Goal: Task Accomplishment & Management: Manage account settings

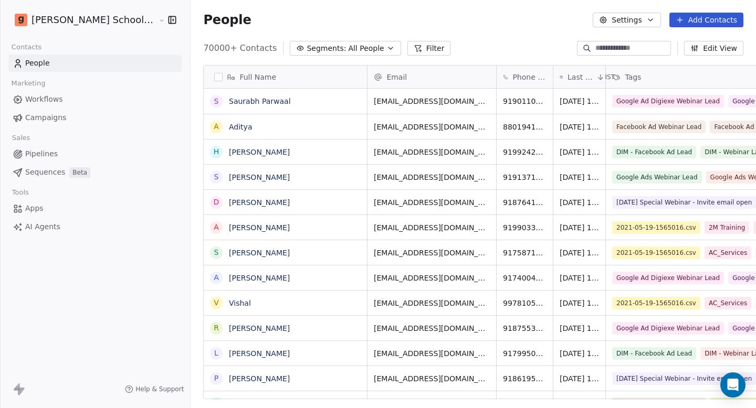
scroll to position [352, 593]
click at [617, 52] on input at bounding box center [631, 48] width 73 height 10
paste input "**********"
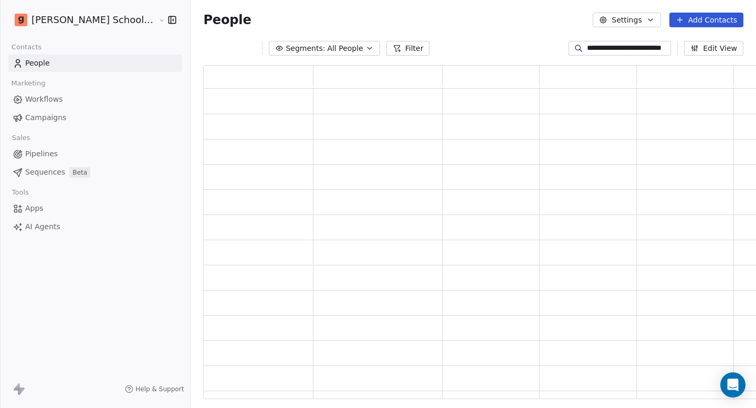
scroll to position [327, 568]
type input "**********"
click at [499, 15] on div "People Settings Add Contacts" at bounding box center [473, 20] width 540 height 15
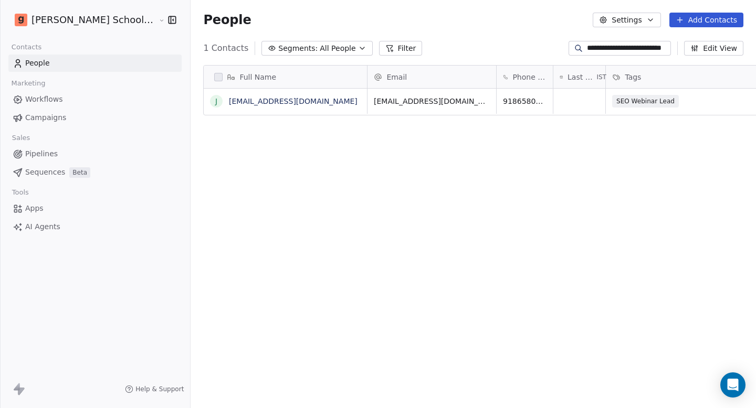
scroll to position [352, 593]
click at [269, 102] on link "jyotshnaranidash92@gmail.com" at bounding box center [293, 101] width 129 height 8
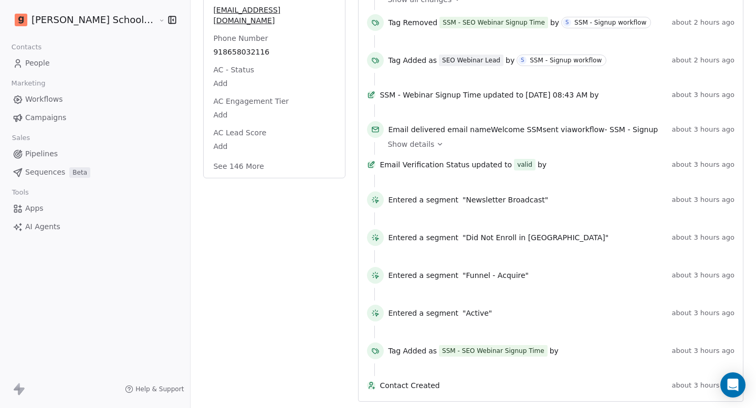
scroll to position [39, 0]
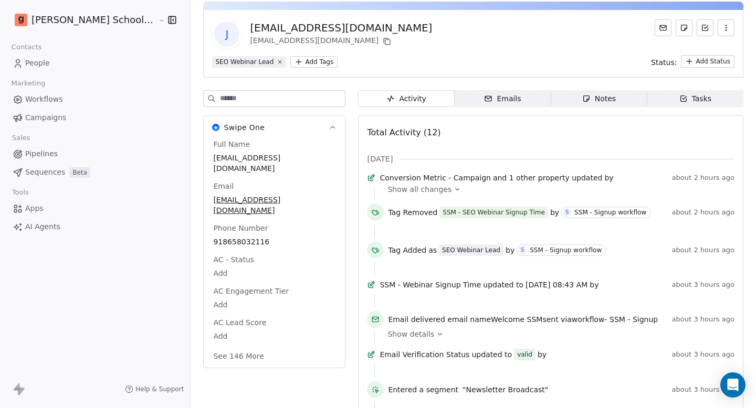
click at [207, 347] on button "See 146 More" at bounding box center [238, 356] width 63 height 19
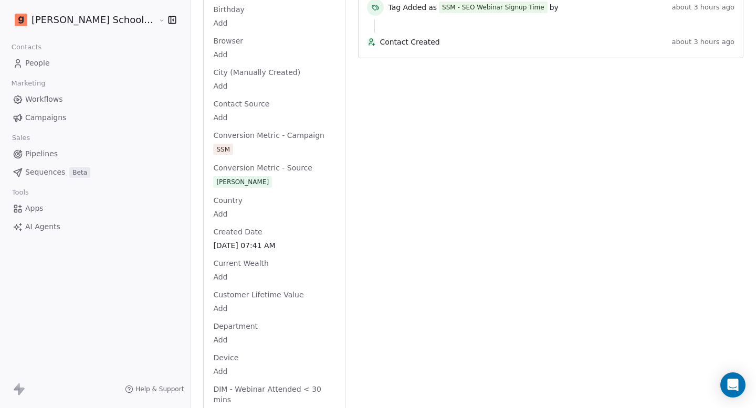
scroll to position [0, 0]
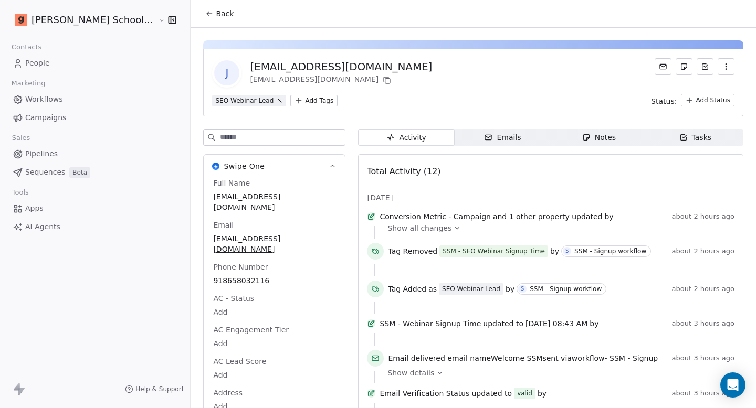
click at [233, 137] on input at bounding box center [282, 138] width 125 height 16
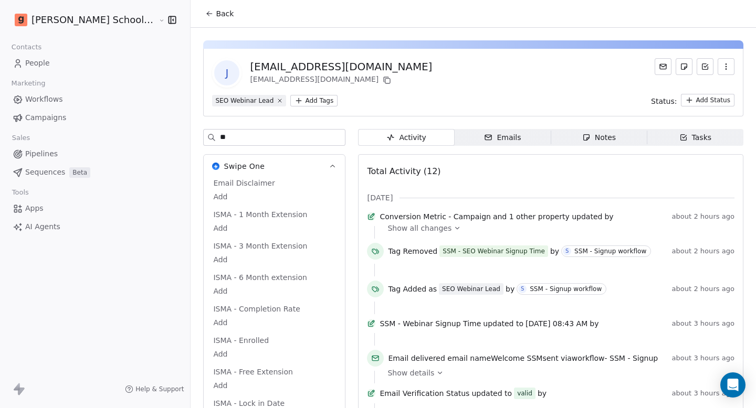
type input "*"
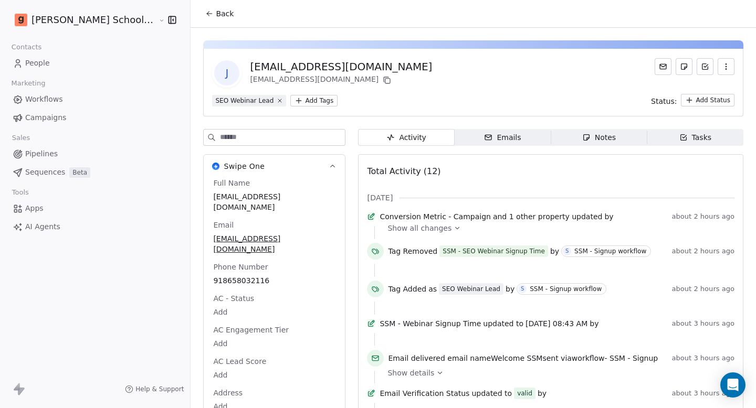
click at [241, 196] on span "jyotshnaranidash92@gmail.com" at bounding box center [274, 202] width 122 height 21
click at [241, 196] on span "jyotshnaranidash92@gmail.com" at bounding box center [274, 202] width 121 height 21
click at [241, 196] on textarea "**********" at bounding box center [234, 207] width 117 height 33
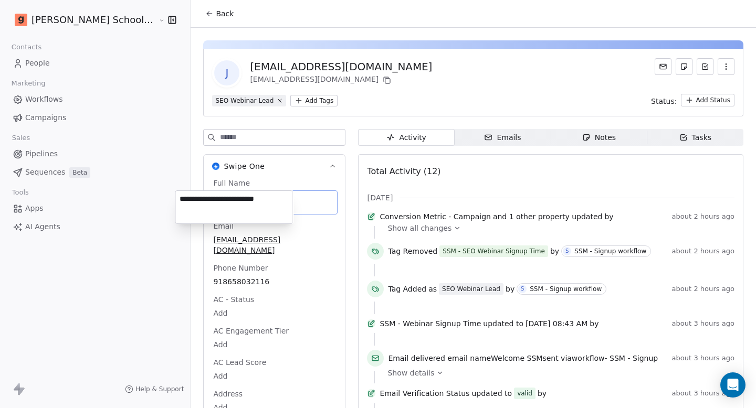
click at [241, 196] on textarea "**********" at bounding box center [234, 207] width 117 height 33
type textarea "**********"
click at [160, 196] on html "Goela School of Finance LLP Contacts People Marketing Workflows Campaigns Sales…" at bounding box center [378, 204] width 756 height 408
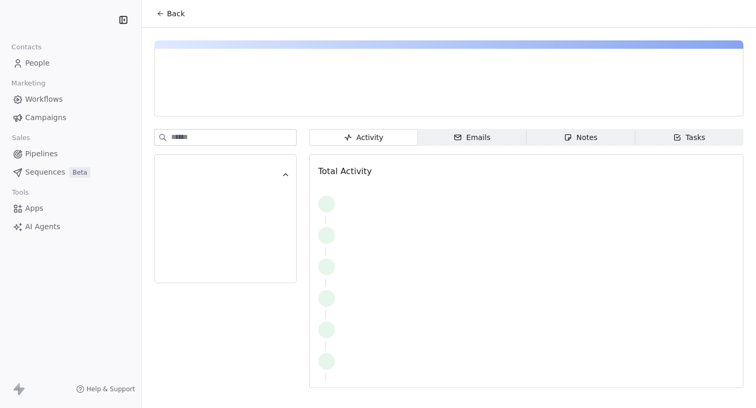
click at [230, 139] on input at bounding box center [233, 138] width 125 height 16
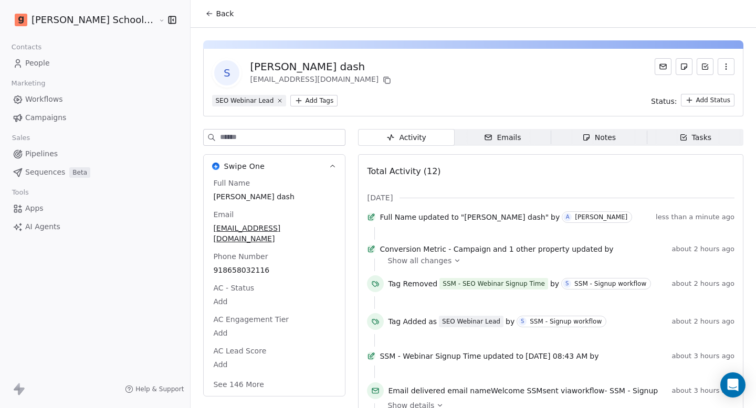
click at [230, 139] on input at bounding box center [282, 138] width 125 height 16
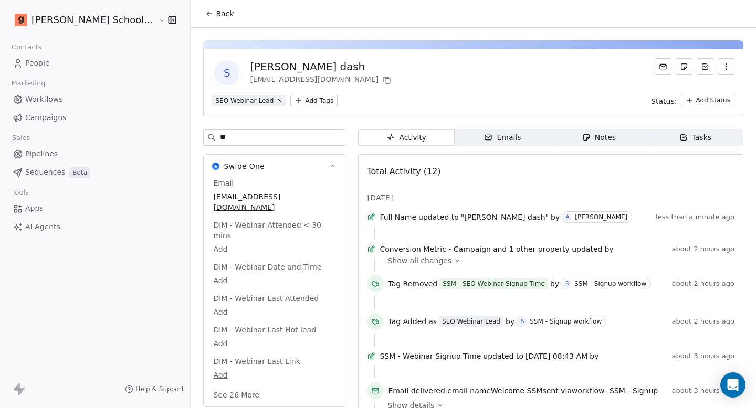
type input "*"
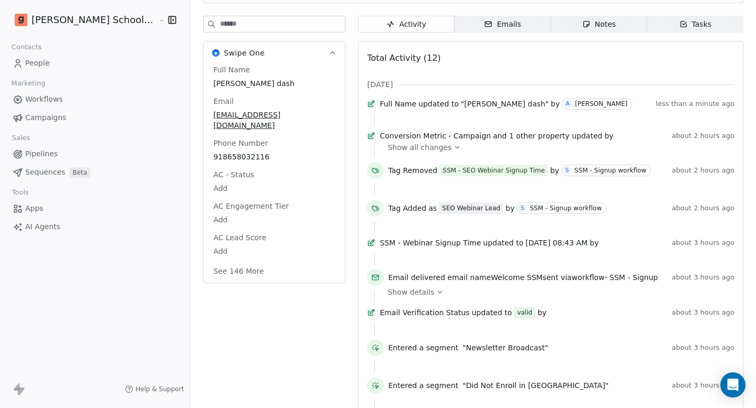
scroll to position [204, 0]
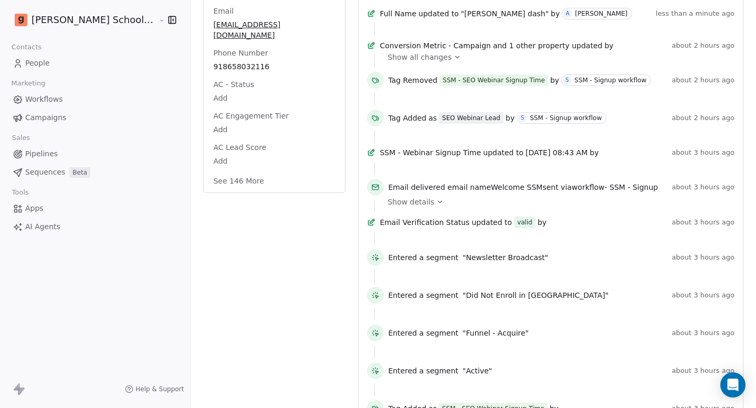
click at [213, 172] on button "See 146 More" at bounding box center [238, 181] width 63 height 19
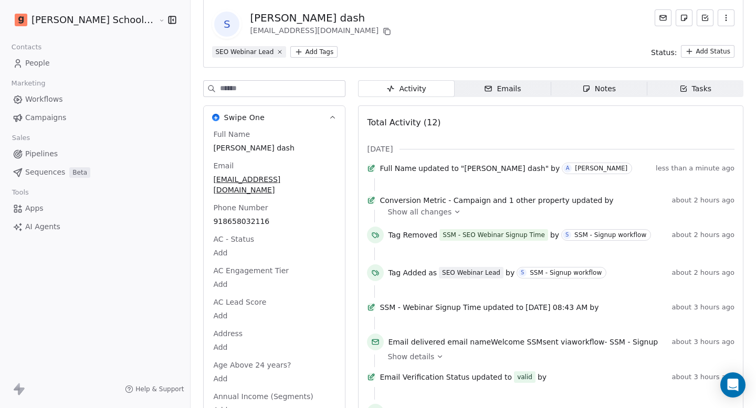
scroll to position [25, 0]
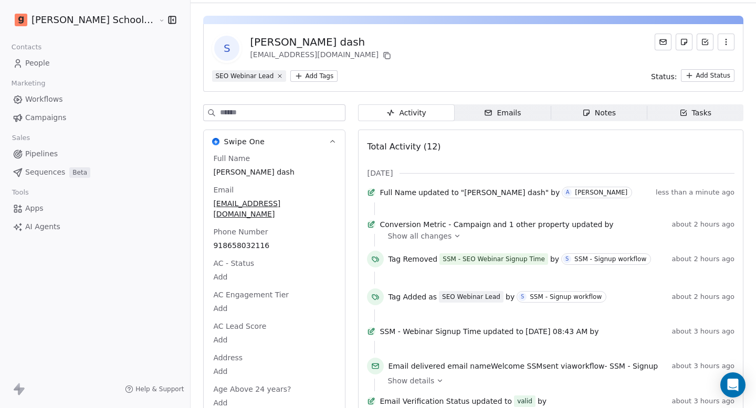
click at [220, 112] on input at bounding box center [282, 113] width 125 height 16
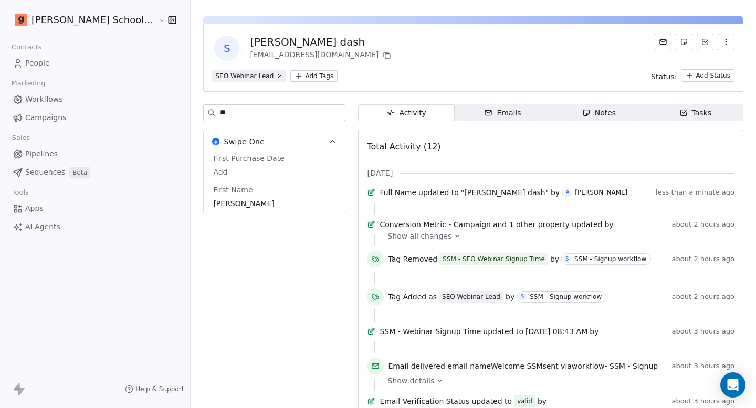
type input "*"
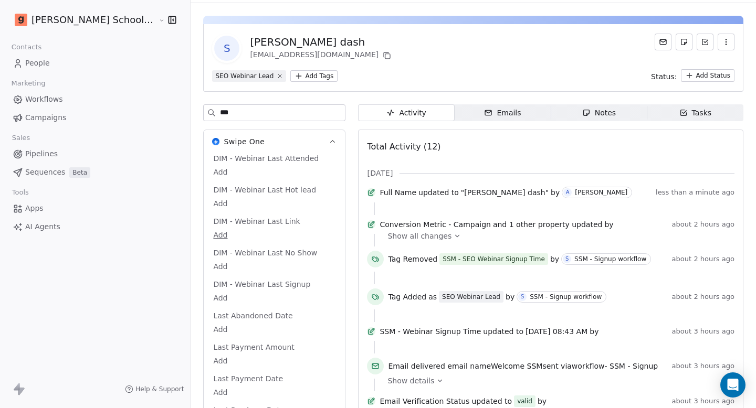
type input "****"
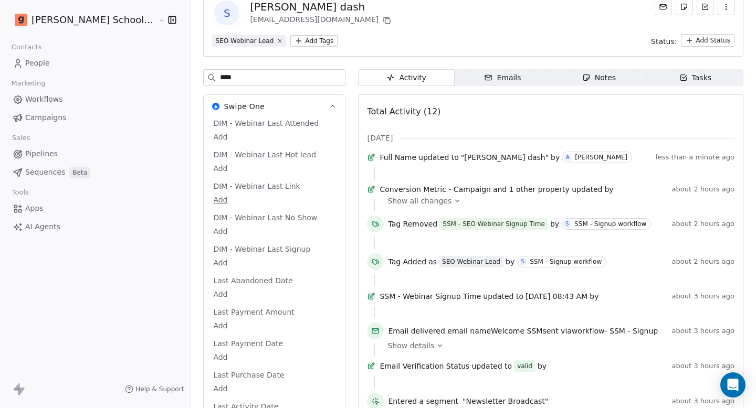
scroll to position [0, 0]
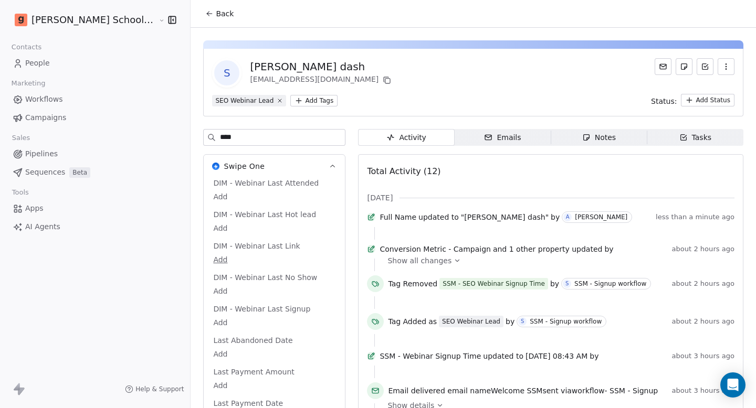
click at [247, 138] on input "****" at bounding box center [282, 138] width 125 height 16
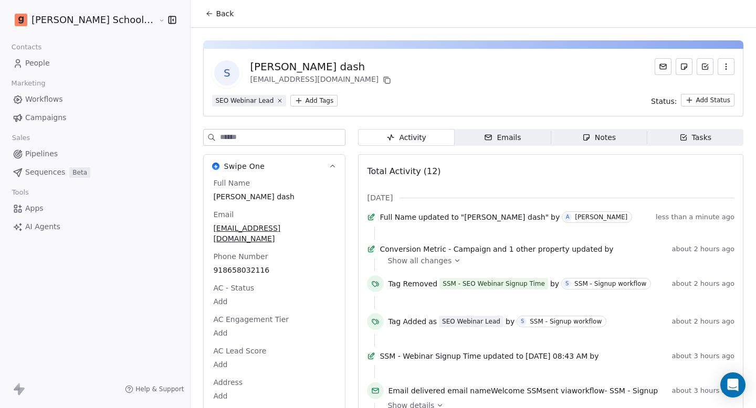
drag, startPoint x: 265, startPoint y: 71, endPoint x: 215, endPoint y: 70, distance: 49.4
click at [250, 70] on div "Surjit dash" at bounding box center [321, 66] width 143 height 15
copy div "Surjit dash"
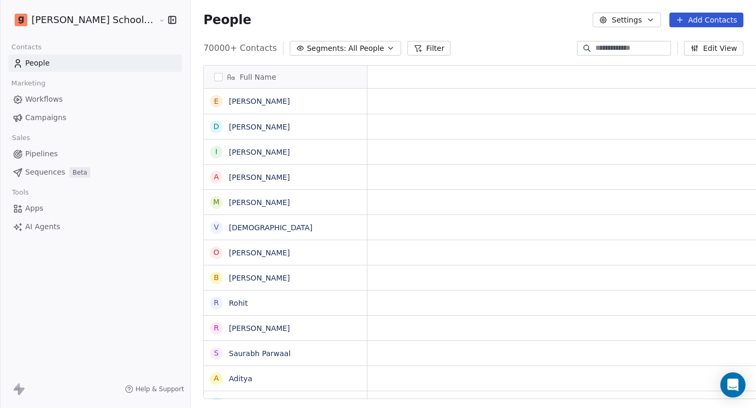
scroll to position [8, 8]
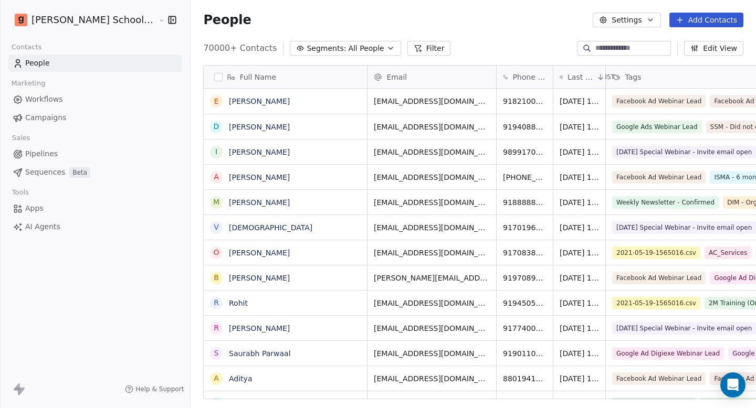
click at [388, 49] on icon "button" at bounding box center [390, 48] width 4 height 2
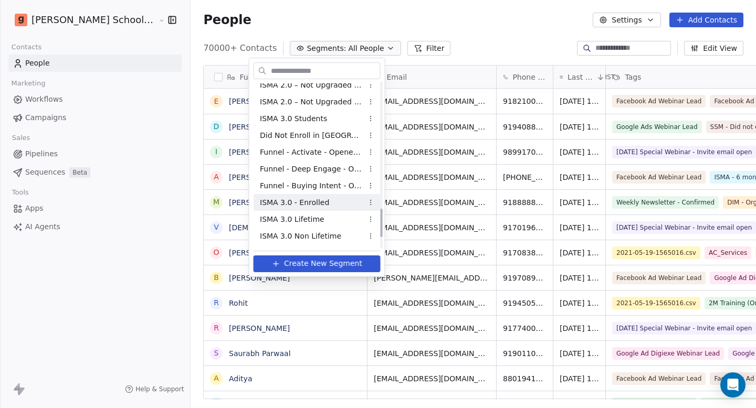
scroll to position [794, 0]
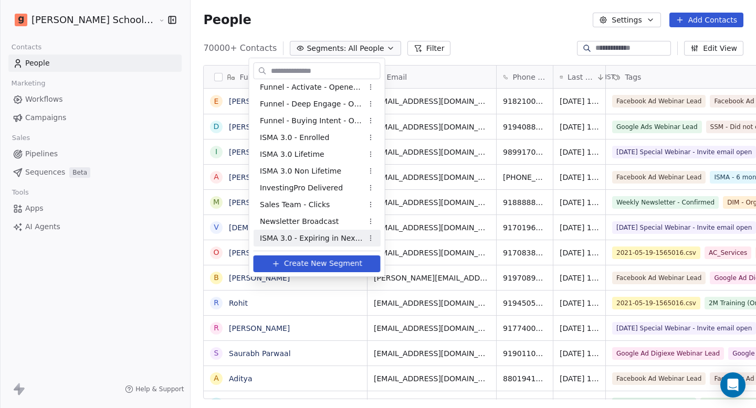
click at [321, 235] on span "ISMA 3.0 - Expiring in Next 14 Days" at bounding box center [311, 238] width 103 height 11
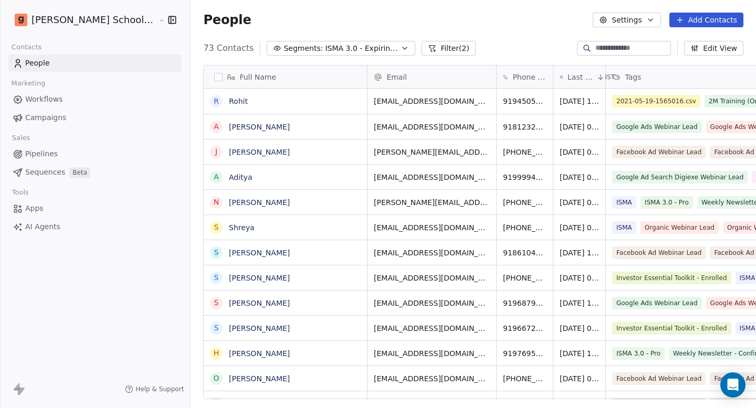
scroll to position [352, 593]
click at [351, 55] on button "Segments: ISMA 3.0 - Expiring in Next 14 Days" at bounding box center [341, 48] width 149 height 15
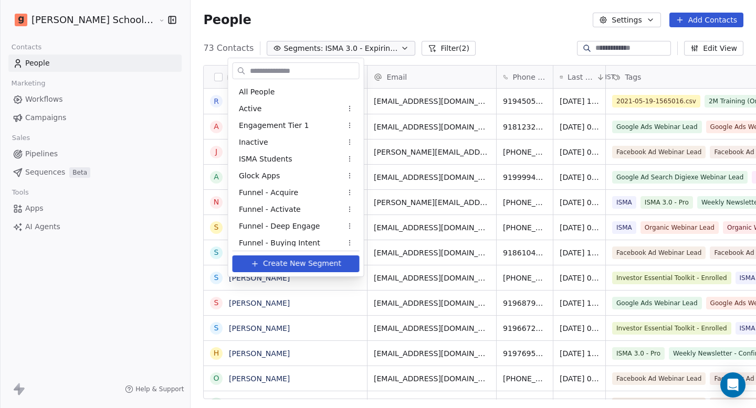
scroll to position [794, 0]
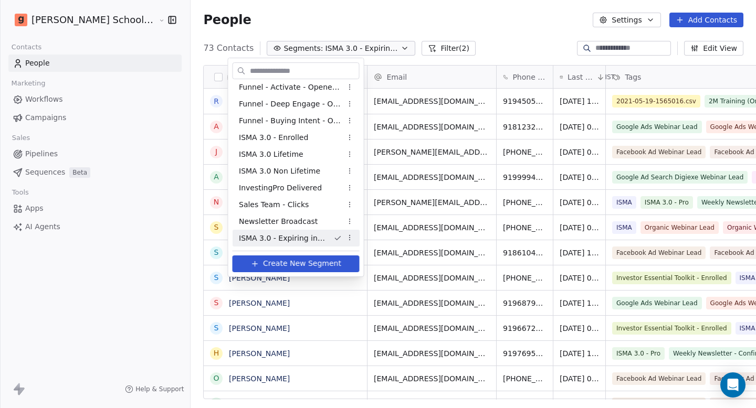
click at [90, 275] on html "Goela School of Finance LLP Contacts People Marketing Workflows Campaigns Sales…" at bounding box center [378, 204] width 756 height 408
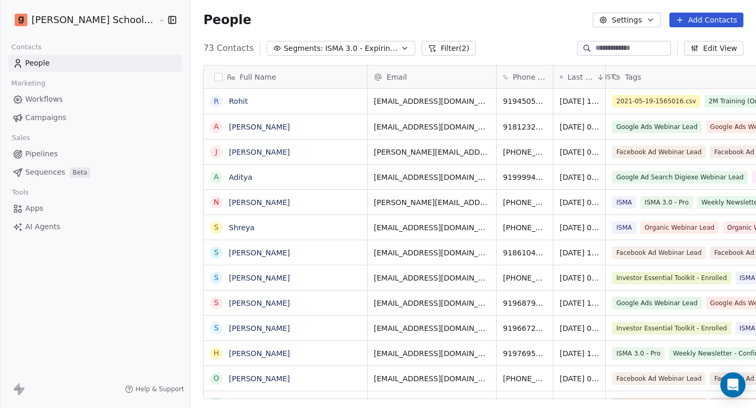
click at [66, 119] on link "Campaigns" at bounding box center [94, 117] width 173 height 17
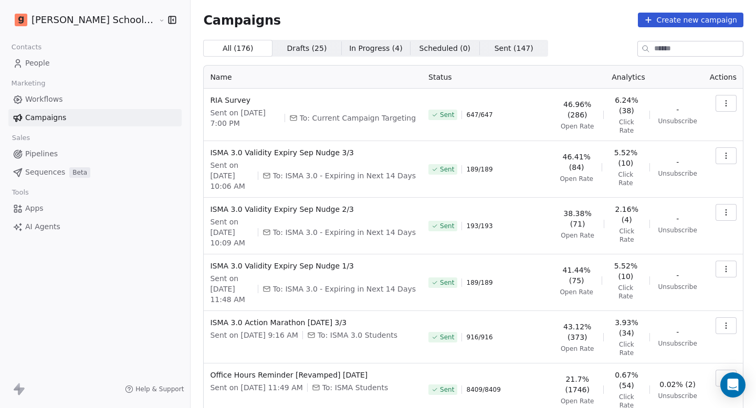
click at [722, 106] on icon "button" at bounding box center [726, 103] width 8 height 8
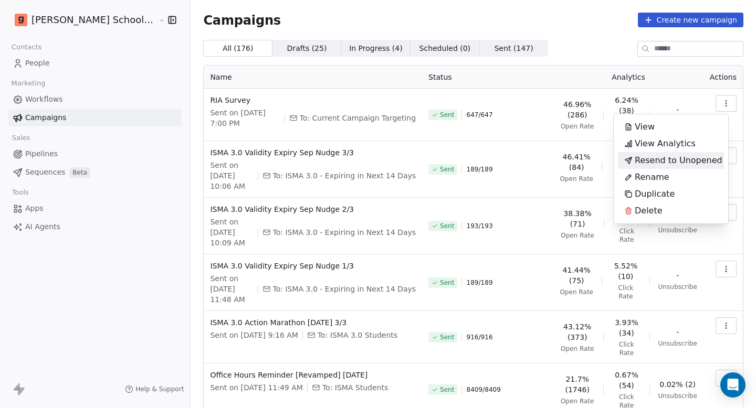
click at [676, 161] on span "Resend to Unopened" at bounding box center [679, 160] width 88 height 13
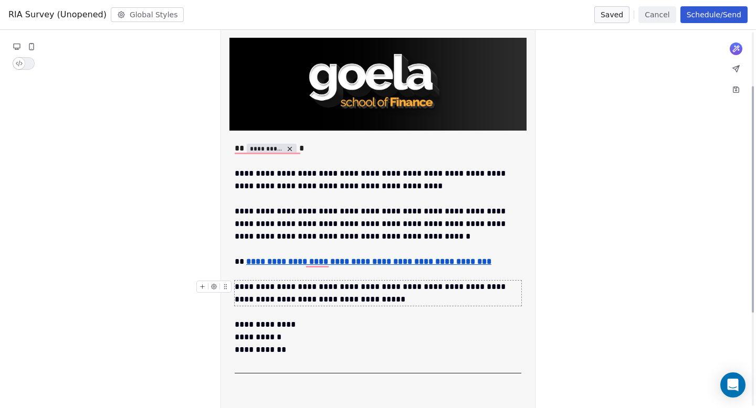
scroll to position [95, 0]
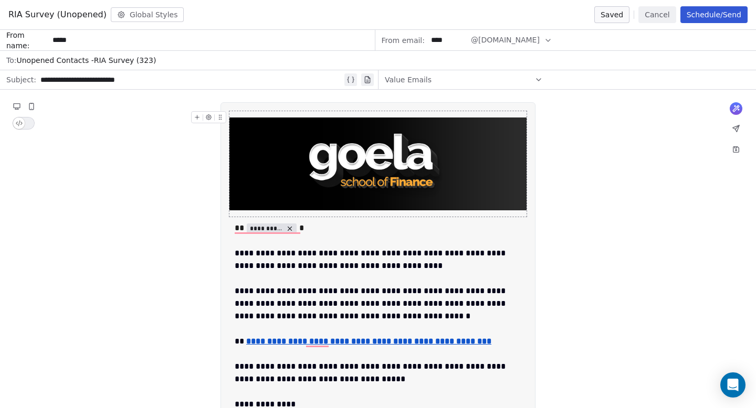
click at [714, 16] on button "Schedule/Send" at bounding box center [713, 14] width 67 height 17
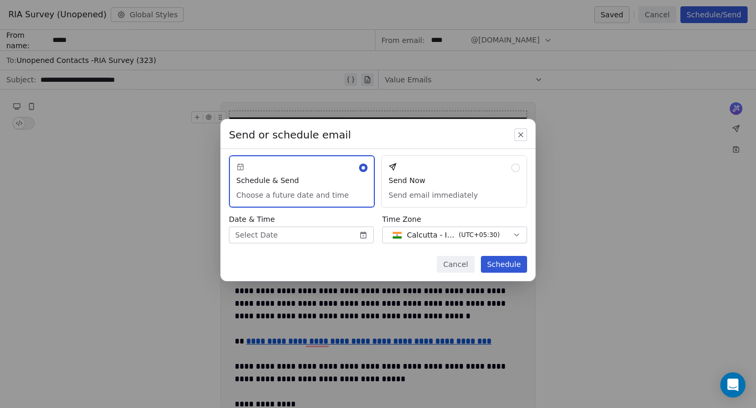
click at [431, 191] on button "Send Now Send email immediately" at bounding box center [454, 181] width 146 height 52
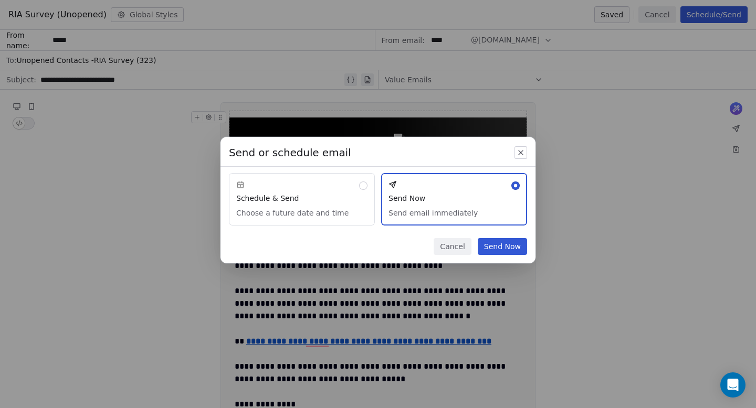
click at [507, 247] on button "Send Now" at bounding box center [502, 246] width 49 height 17
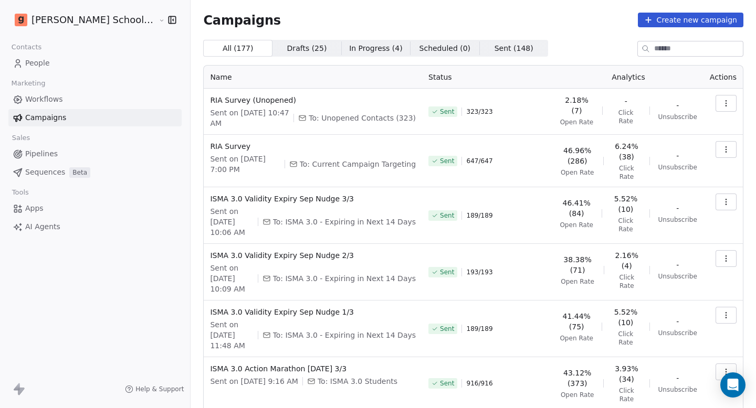
scroll to position [187, 0]
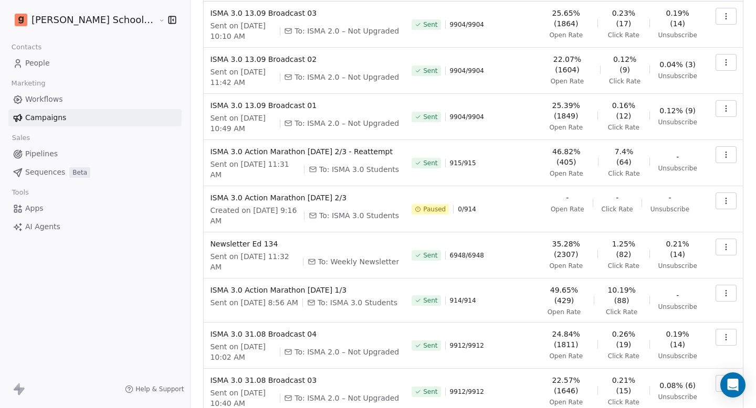
scroll to position [162, 0]
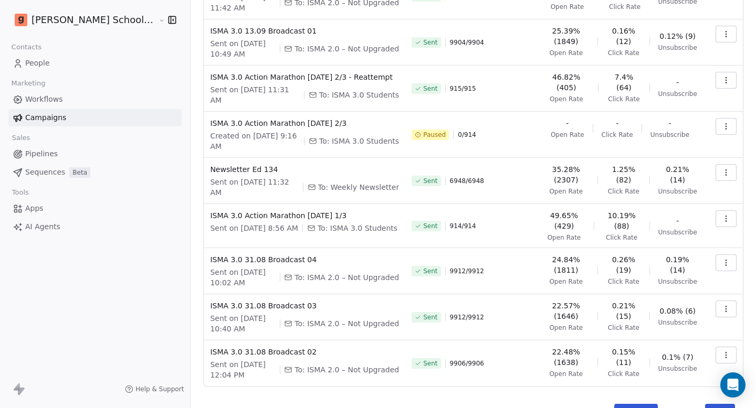
click at [710, 404] on button "Next" at bounding box center [720, 411] width 30 height 15
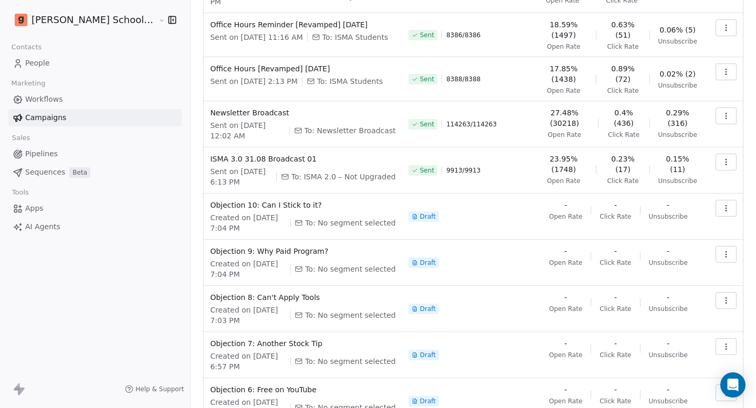
scroll to position [164, 0]
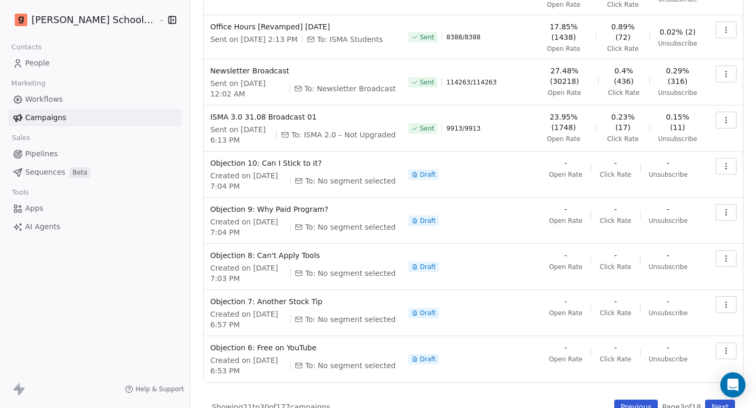
click at [714, 400] on button "Next" at bounding box center [720, 407] width 30 height 15
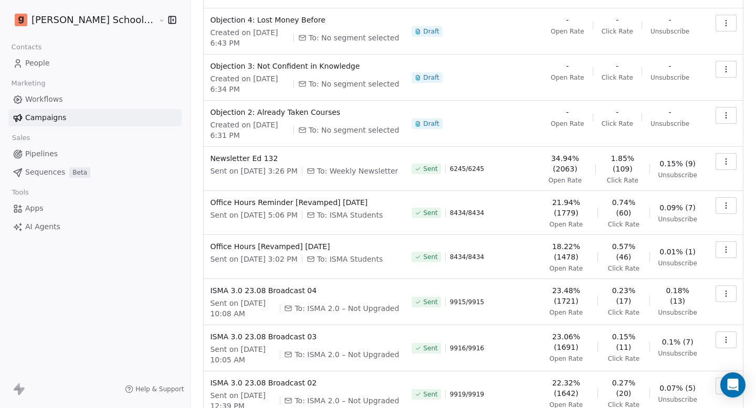
scroll to position [181, 0]
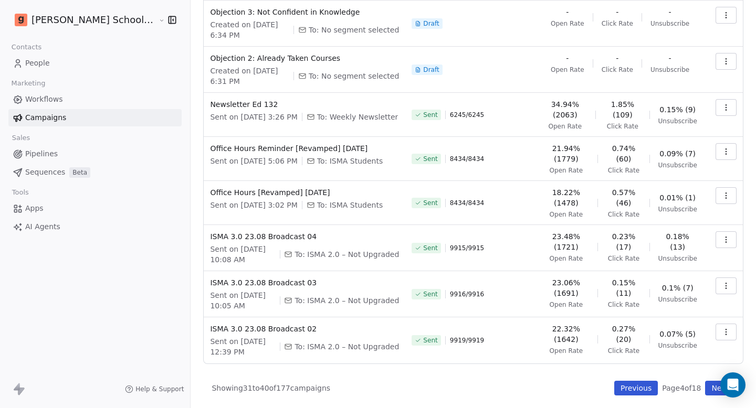
click at [708, 386] on button "Next" at bounding box center [720, 388] width 30 height 15
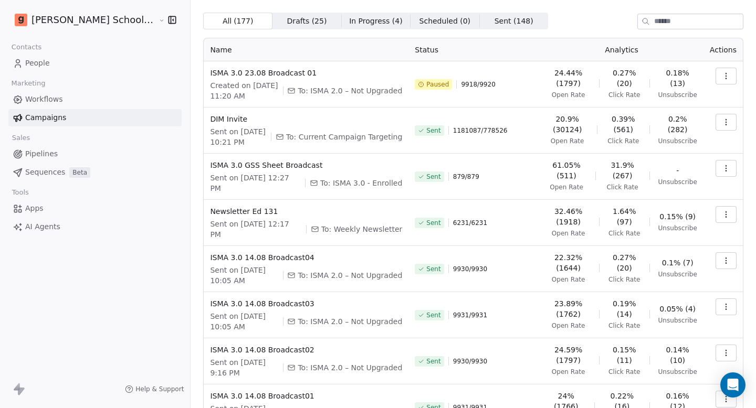
scroll to position [29, 0]
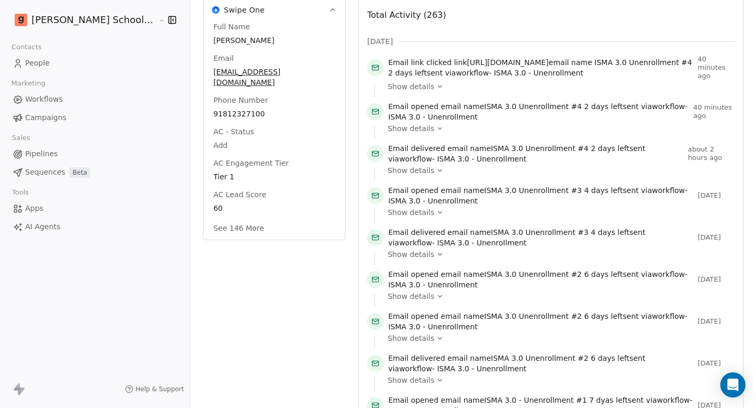
scroll to position [219, 0]
click at [213, 222] on button "See 146 More" at bounding box center [238, 227] width 63 height 19
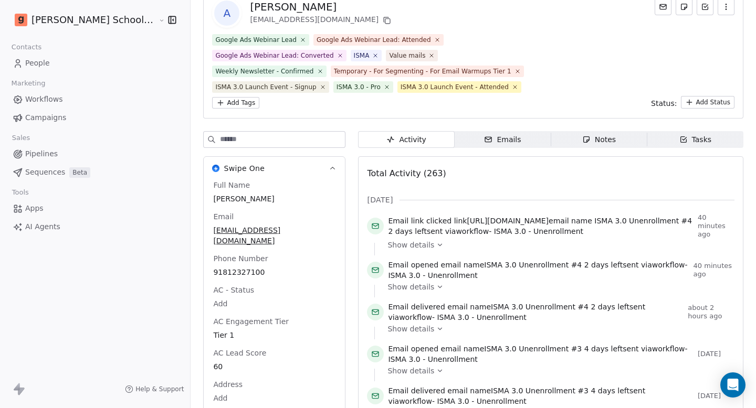
scroll to position [22, 0]
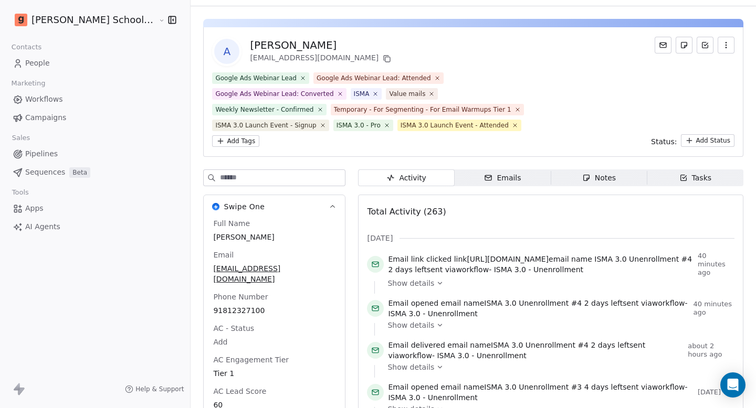
click at [224, 180] on input at bounding box center [282, 178] width 125 height 16
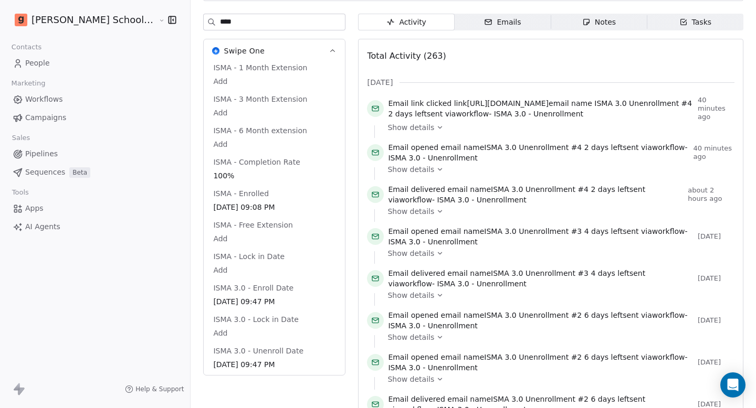
scroll to position [0, 0]
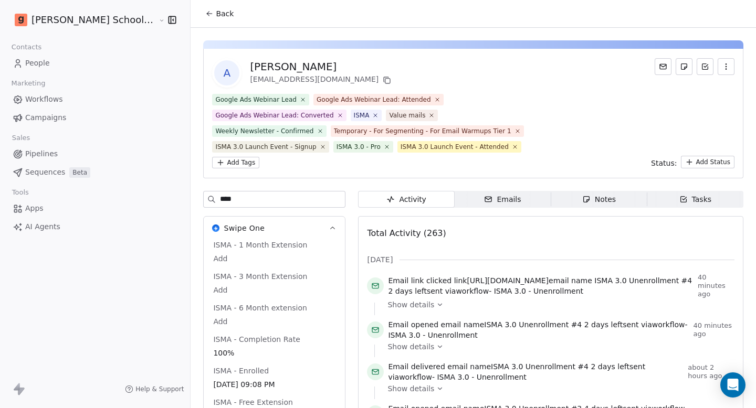
type input "****"
